Goal: Task Accomplishment & Management: Use online tool/utility

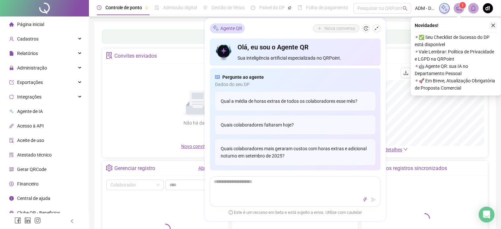
click at [493, 27] on icon "close" at bounding box center [493, 25] width 5 height 5
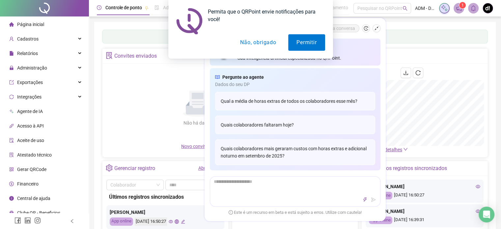
click at [254, 43] on button "Não, obrigado" at bounding box center [258, 42] width 52 height 16
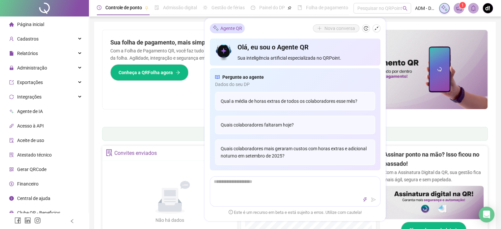
drag, startPoint x: 346, startPoint y: 220, endPoint x: 313, endPoint y: 217, distance: 33.4
click at [342, 221] on div "Agente QR Nova conversa Olá, eu sou o Agente QR Sua inteligência artificial esp…" at bounding box center [295, 119] width 181 height 203
click at [376, 30] on icon "shrink" at bounding box center [376, 28] width 5 height 5
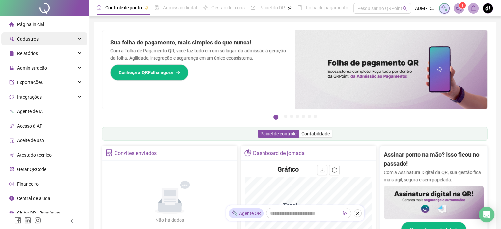
click at [50, 36] on div "Cadastros" at bounding box center [44, 38] width 86 height 13
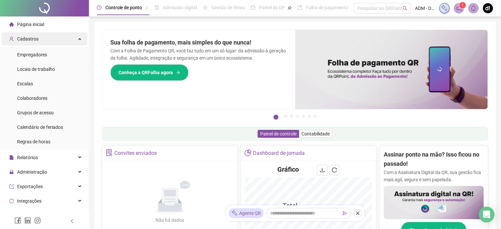
click at [49, 34] on div "Cadastros" at bounding box center [44, 38] width 86 height 13
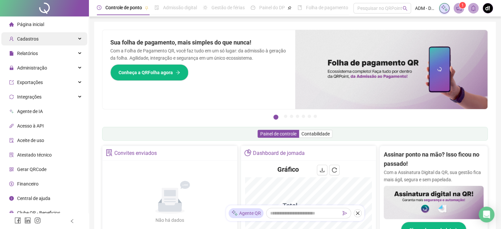
click at [45, 39] on div "Cadastros" at bounding box center [44, 38] width 86 height 13
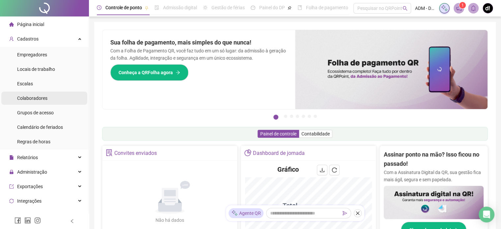
click at [47, 98] on li "Colaboradores" at bounding box center [44, 98] width 86 height 13
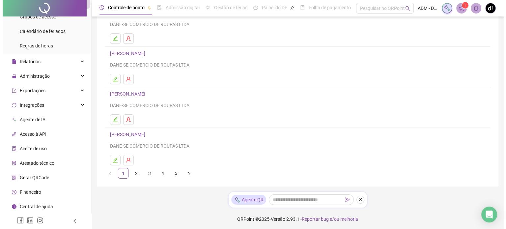
scroll to position [105, 0]
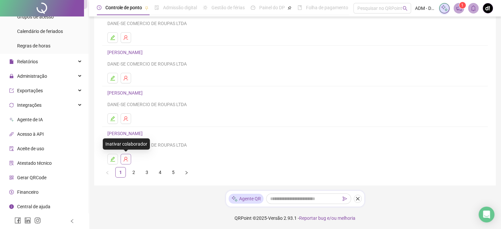
click at [124, 161] on icon "user-delete" at bounding box center [125, 158] width 5 height 5
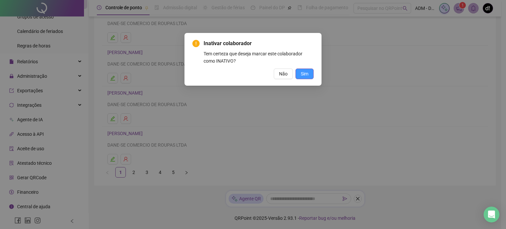
click at [300, 74] on button "Sim" at bounding box center [304, 74] width 18 height 11
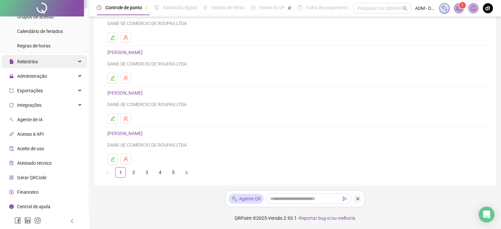
scroll to position [0, 0]
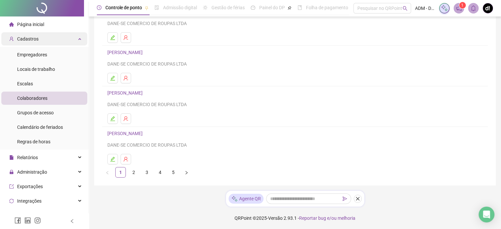
click at [54, 39] on div "Cadastros" at bounding box center [44, 38] width 86 height 13
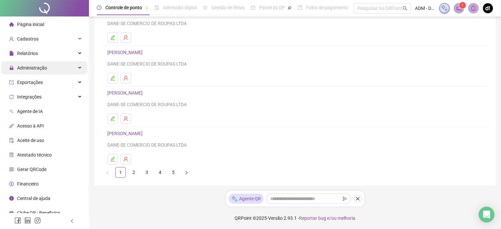
click at [40, 69] on span "Administração" at bounding box center [32, 67] width 30 height 5
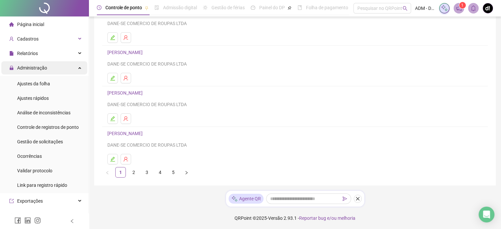
click at [36, 69] on span "Administração" at bounding box center [32, 67] width 30 height 5
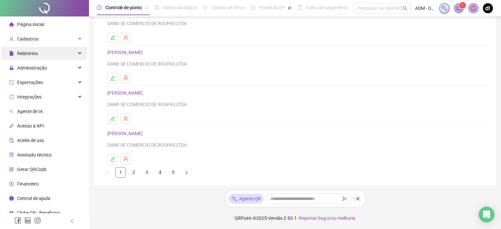
click at [34, 51] on span "Relatórios" at bounding box center [27, 53] width 21 height 5
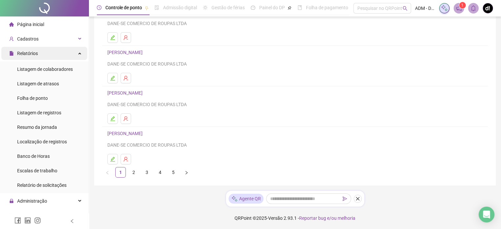
click at [33, 51] on span "Relatórios" at bounding box center [27, 53] width 21 height 5
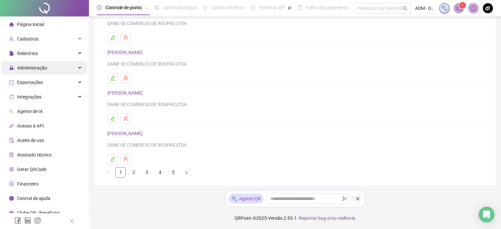
click at [36, 72] on span "Administração" at bounding box center [28, 67] width 38 height 13
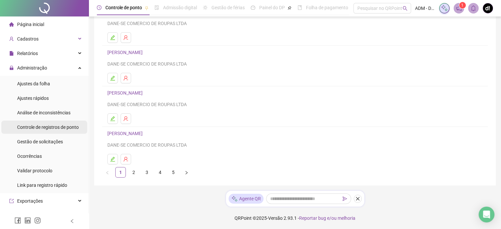
click at [47, 127] on span "Controle de registros de ponto" at bounding box center [48, 126] width 62 height 5
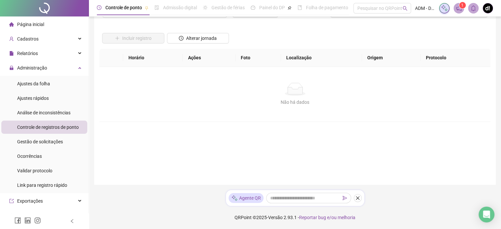
scroll to position [34, 0]
click at [51, 142] on span "Gestão de solicitações" at bounding box center [40, 141] width 46 height 5
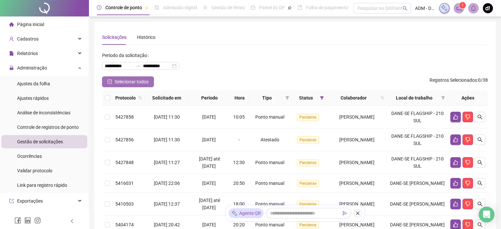
click at [129, 78] on span "Selecionar todos" at bounding box center [132, 81] width 34 height 7
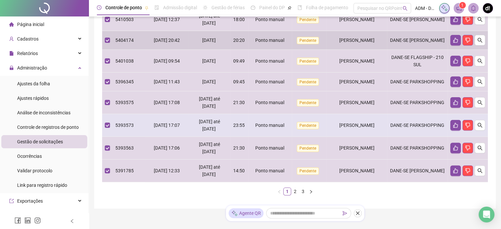
scroll to position [220, 0]
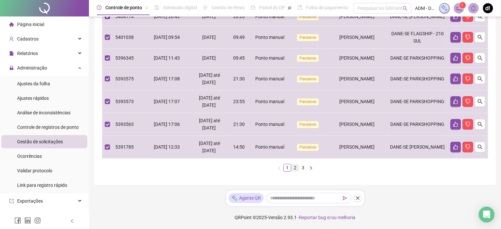
click at [295, 169] on link "2" at bounding box center [294, 167] width 7 height 7
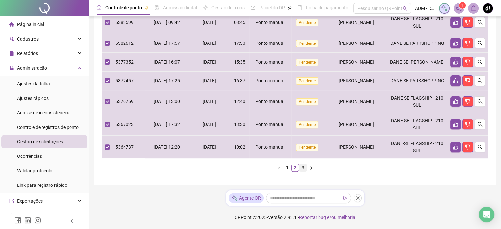
click at [301, 167] on link "3" at bounding box center [302, 167] width 7 height 7
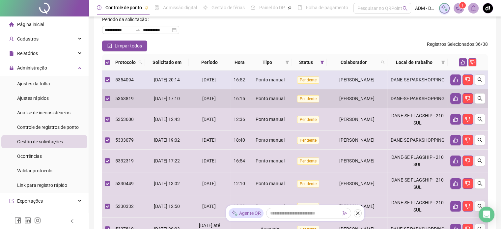
scroll to position [22, 0]
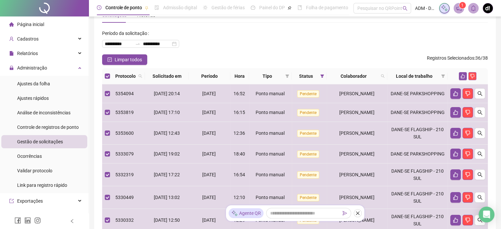
click at [112, 51] on div "**********" at bounding box center [150, 41] width 96 height 26
drag, startPoint x: 117, startPoint y: 56, endPoint x: 112, endPoint y: 64, distance: 9.5
click at [117, 56] on span "Limpar todos" at bounding box center [128, 59] width 27 height 7
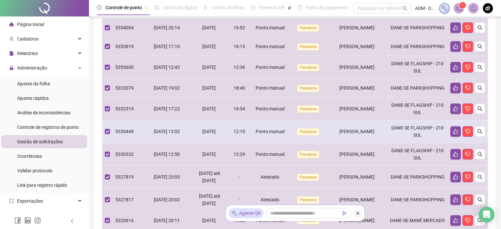
scroll to position [0, 0]
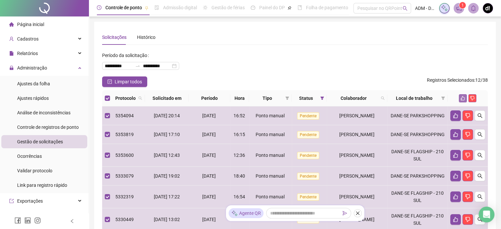
click at [465, 101] on button "button" at bounding box center [463, 98] width 8 height 8
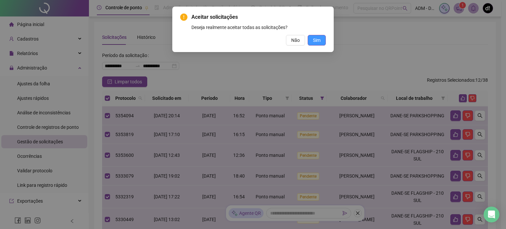
click at [317, 38] on span "Sim" at bounding box center [317, 40] width 8 height 7
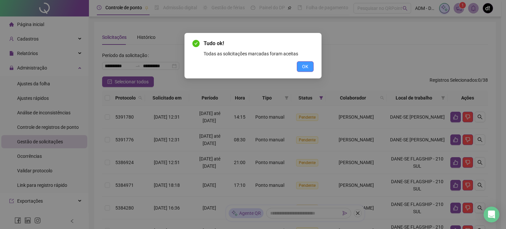
click at [306, 67] on span "OK" at bounding box center [305, 66] width 6 height 7
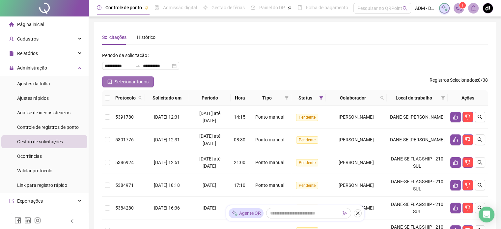
click at [110, 81] on icon "check-square" at bounding box center [110, 82] width 2 height 2
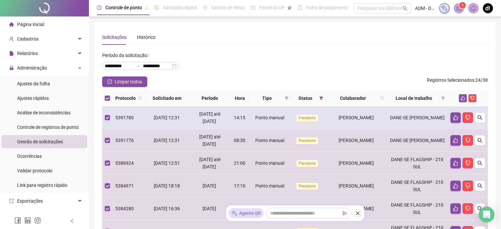
click at [104, 116] on td at bounding box center [107, 117] width 11 height 23
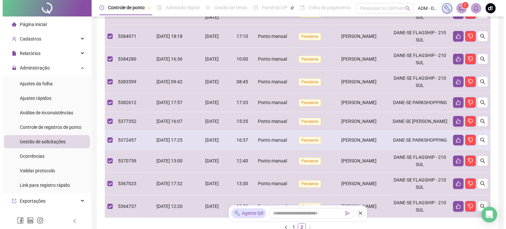
scroll to position [55, 0]
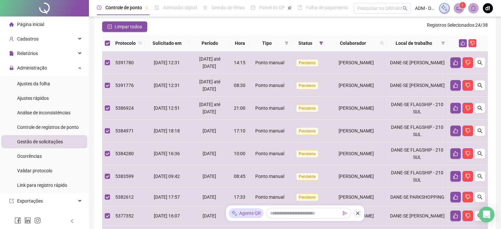
click at [468, 42] on div at bounding box center [467, 43] width 35 height 8
click at [463, 41] on icon "like" at bounding box center [463, 43] width 4 height 4
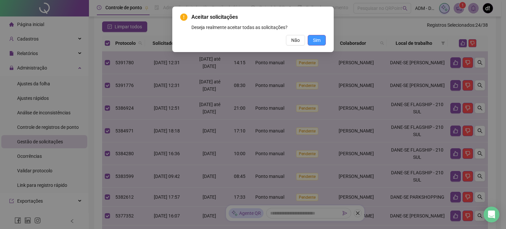
click at [315, 40] on span "Sim" at bounding box center [317, 40] width 8 height 7
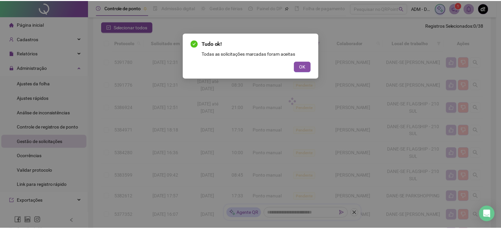
scroll to position [0, 0]
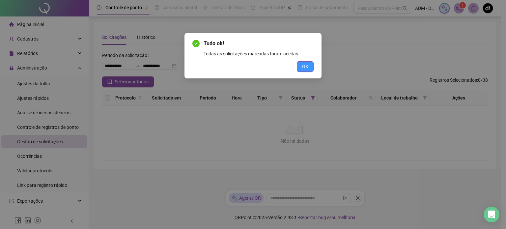
click at [307, 67] on span "OK" at bounding box center [305, 66] width 6 height 7
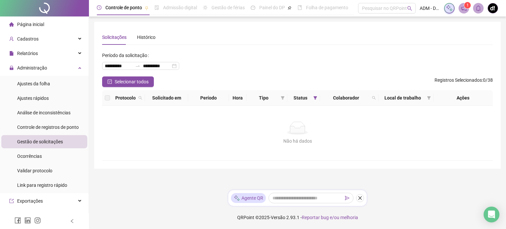
click at [106, 100] on label at bounding box center [107, 97] width 5 height 7
drag, startPoint x: 121, startPoint y: 73, endPoint x: 124, endPoint y: 77, distance: 5.4
click at [122, 75] on div "**********" at bounding box center [151, 63] width 98 height 26
click at [127, 81] on span "Selecionar todos" at bounding box center [132, 81] width 34 height 7
click at [37, 152] on div "Ocorrências" at bounding box center [29, 156] width 25 height 13
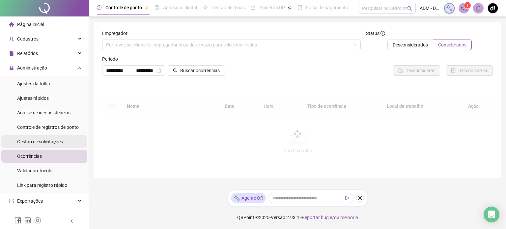
click at [38, 137] on div "Gestão de solicitações" at bounding box center [40, 141] width 46 height 13
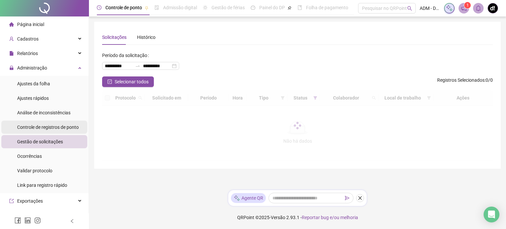
click at [43, 125] on span "Controle de registros de ponto" at bounding box center [48, 126] width 62 height 5
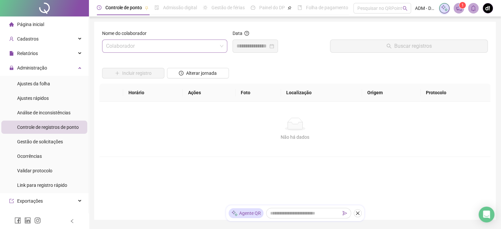
click at [168, 49] on input "search" at bounding box center [161, 46] width 111 height 13
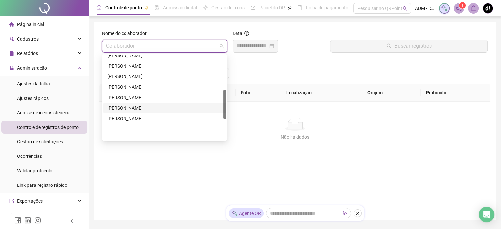
scroll to position [99, 0]
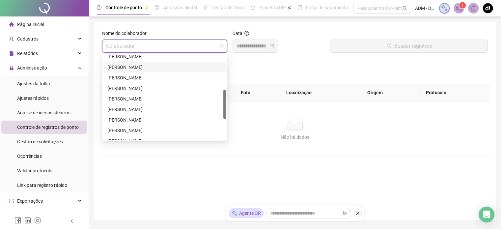
click at [130, 66] on div "[PERSON_NAME]" at bounding box center [164, 67] width 115 height 7
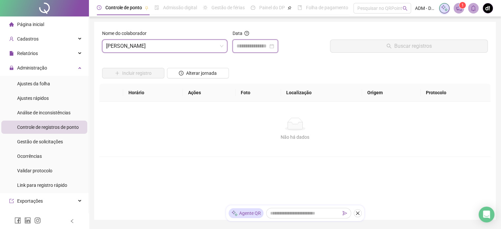
click at [261, 49] on input at bounding box center [252, 46] width 32 height 8
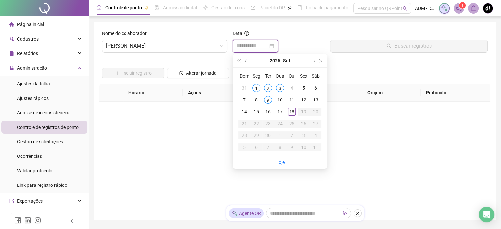
type input "**********"
click at [280, 100] on div "10" at bounding box center [280, 100] width 8 height 8
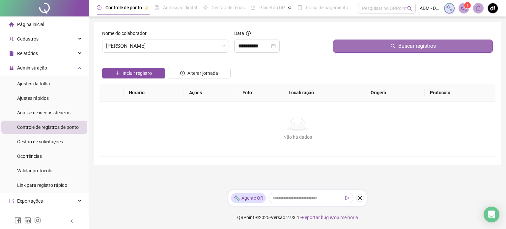
click at [395, 46] on icon "search" at bounding box center [392, 45] width 5 height 5
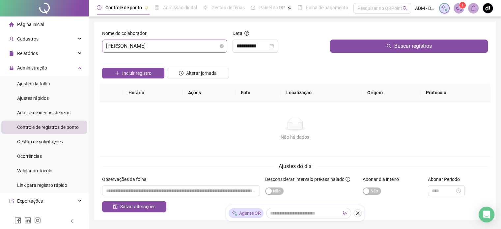
click at [187, 44] on span "[PERSON_NAME]" at bounding box center [164, 46] width 117 height 13
click at [286, 69] on div "Incluir registro Alterar jornada" at bounding box center [295, 71] width 388 height 26
click at [268, 48] on input "**********" at bounding box center [252, 46] width 32 height 8
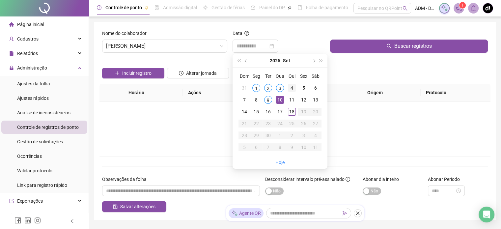
click at [293, 90] on div "4" at bounding box center [292, 88] width 8 height 8
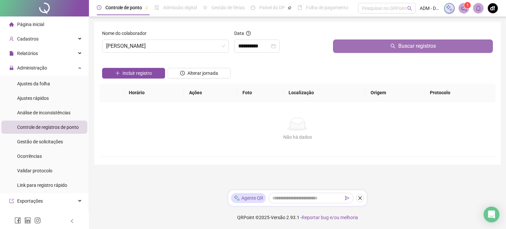
click at [356, 44] on button "Buscar registros" at bounding box center [413, 46] width 160 height 13
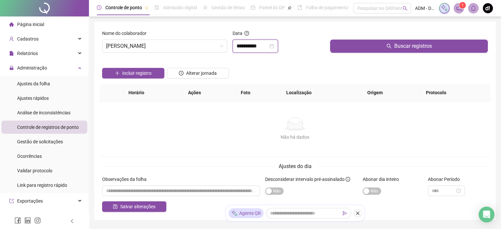
drag, startPoint x: 250, startPoint y: 46, endPoint x: 292, endPoint y: 76, distance: 52.2
click at [250, 46] on input "**********" at bounding box center [252, 46] width 32 height 8
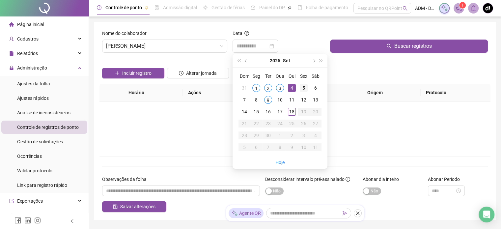
click at [305, 90] on div "5" at bounding box center [304, 88] width 8 height 8
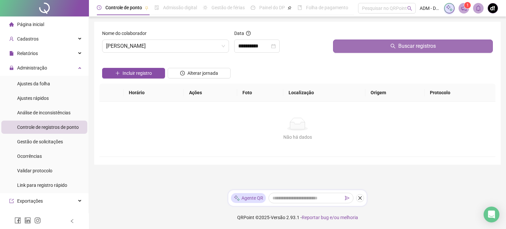
click at [351, 51] on button "Buscar registros" at bounding box center [413, 46] width 160 height 13
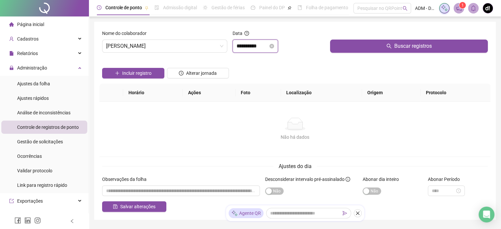
click at [266, 46] on input "**********" at bounding box center [252, 46] width 32 height 8
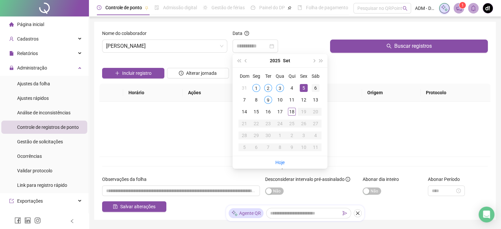
click at [313, 87] on div "6" at bounding box center [316, 88] width 8 height 8
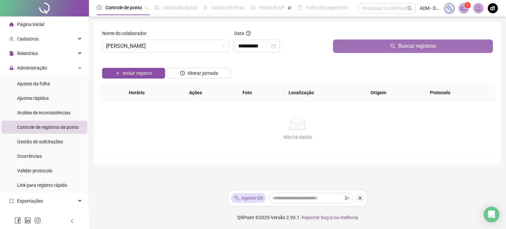
click at [386, 52] on div "Buscar registros" at bounding box center [412, 44] width 165 height 28
drag, startPoint x: 377, startPoint y: 50, endPoint x: 360, endPoint y: 58, distance: 18.7
click at [377, 50] on button "Buscar registros" at bounding box center [413, 46] width 160 height 13
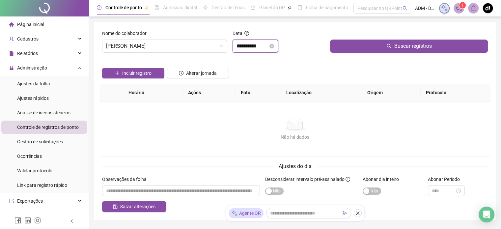
click at [246, 43] on input "**********" at bounding box center [252, 46] width 32 height 8
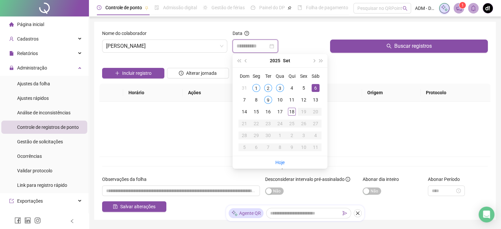
type input "**********"
